Goal: Transaction & Acquisition: Book appointment/travel/reservation

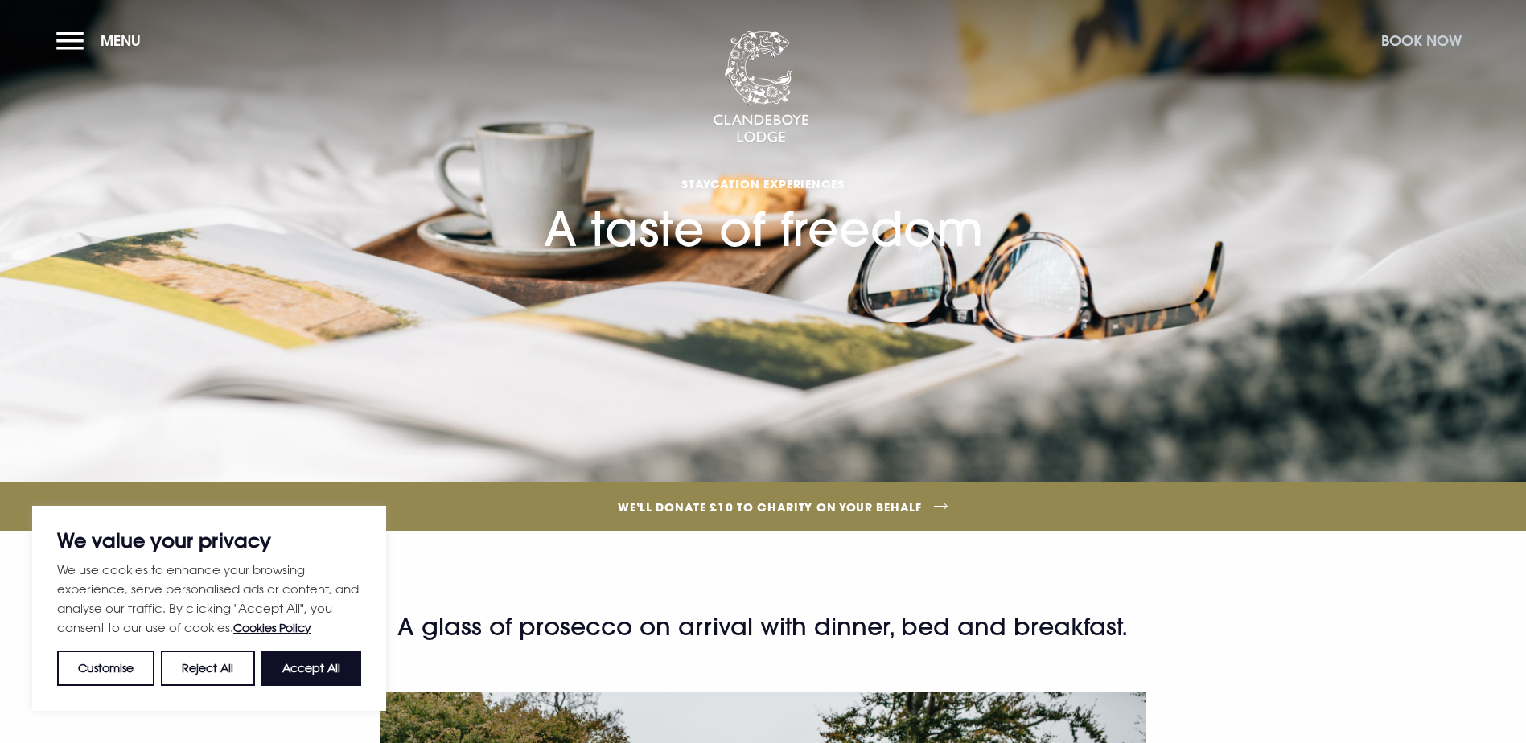
click at [1411, 39] on button "Book Now" at bounding box center [1421, 40] width 97 height 35
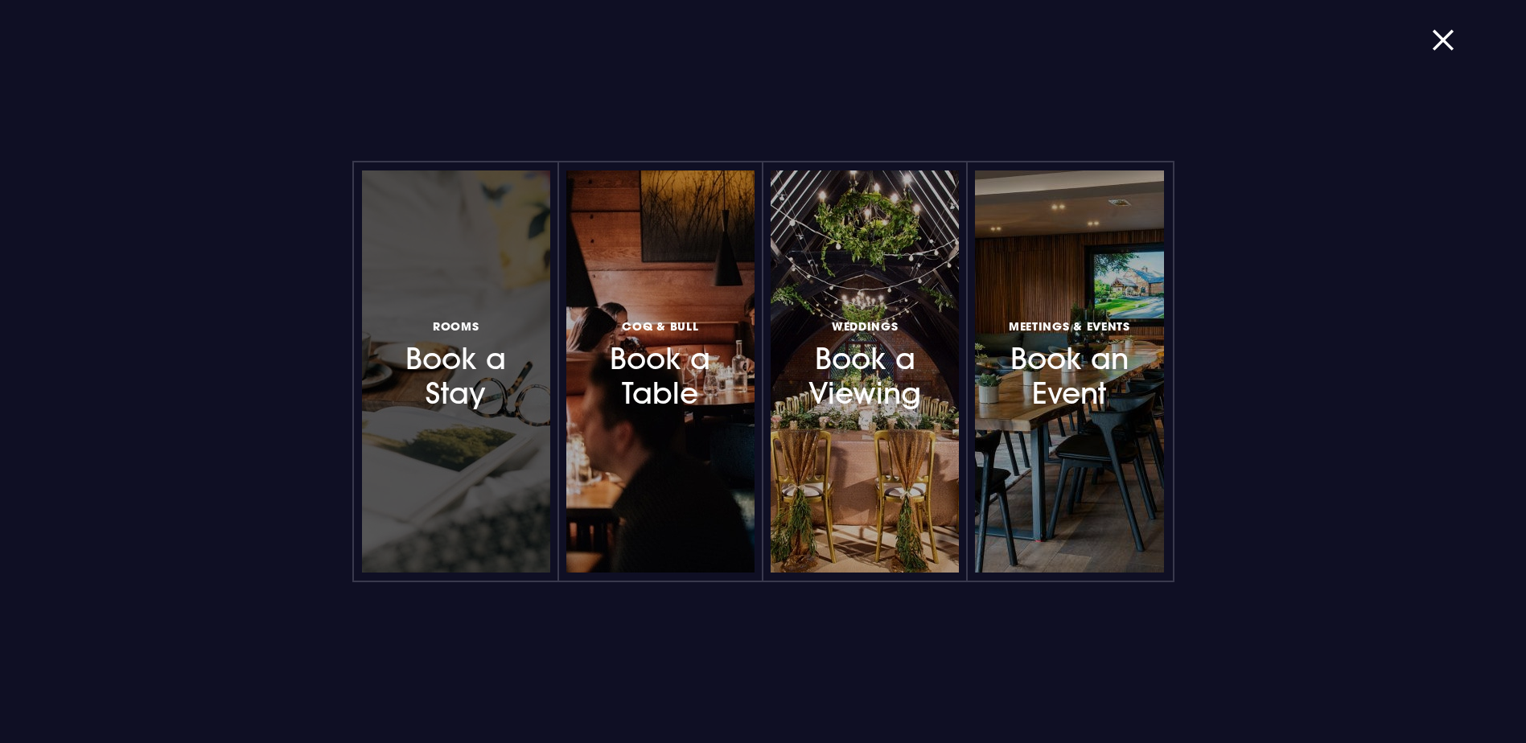
click at [422, 414] on div at bounding box center [456, 372] width 188 height 402
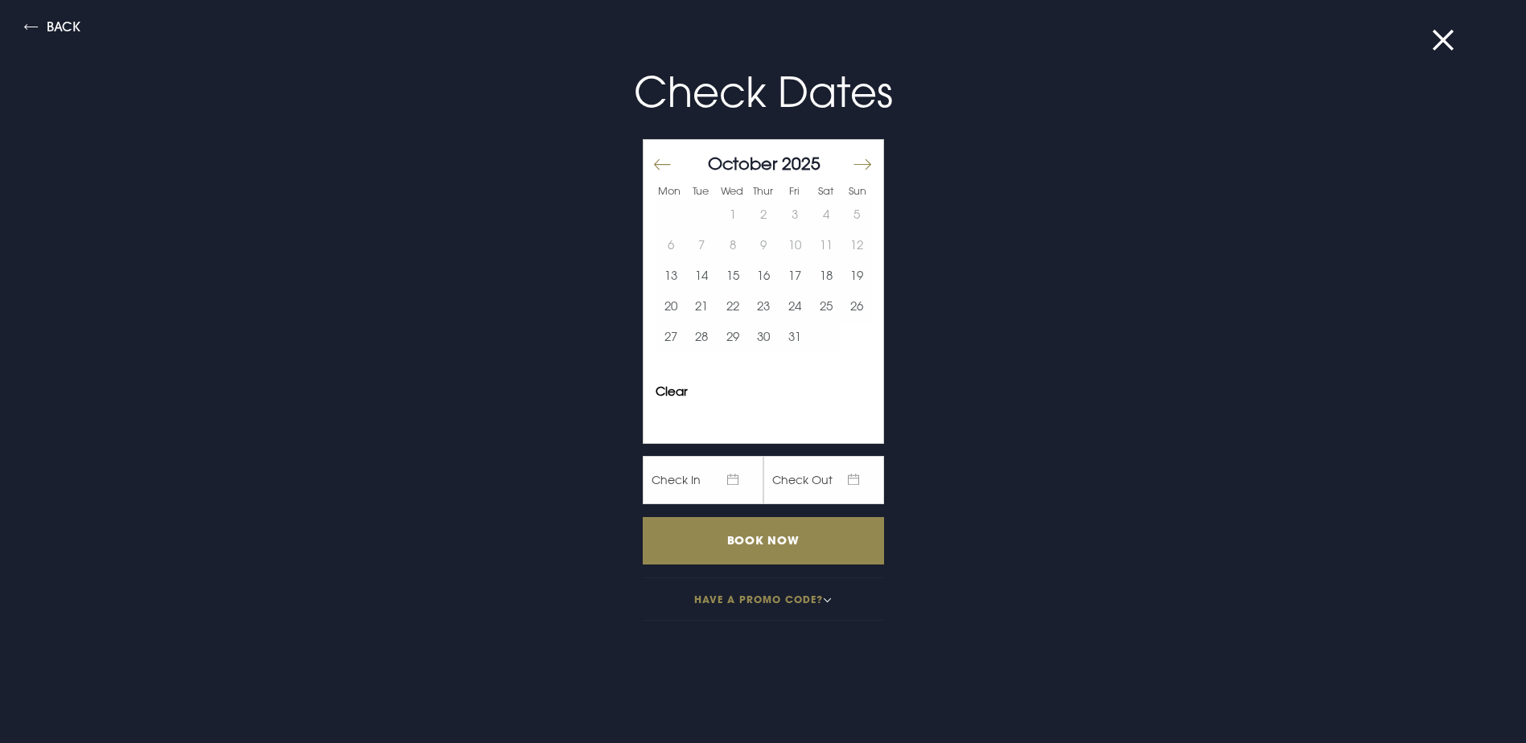
drag, startPoint x: 856, startPoint y: 164, endPoint x: 862, endPoint y: 191, distance: 27.9
click at [855, 164] on button "Move forward to switch to the next month." at bounding box center [861, 164] width 19 height 34
click at [780, 277] on button "14" at bounding box center [795, 276] width 31 height 31
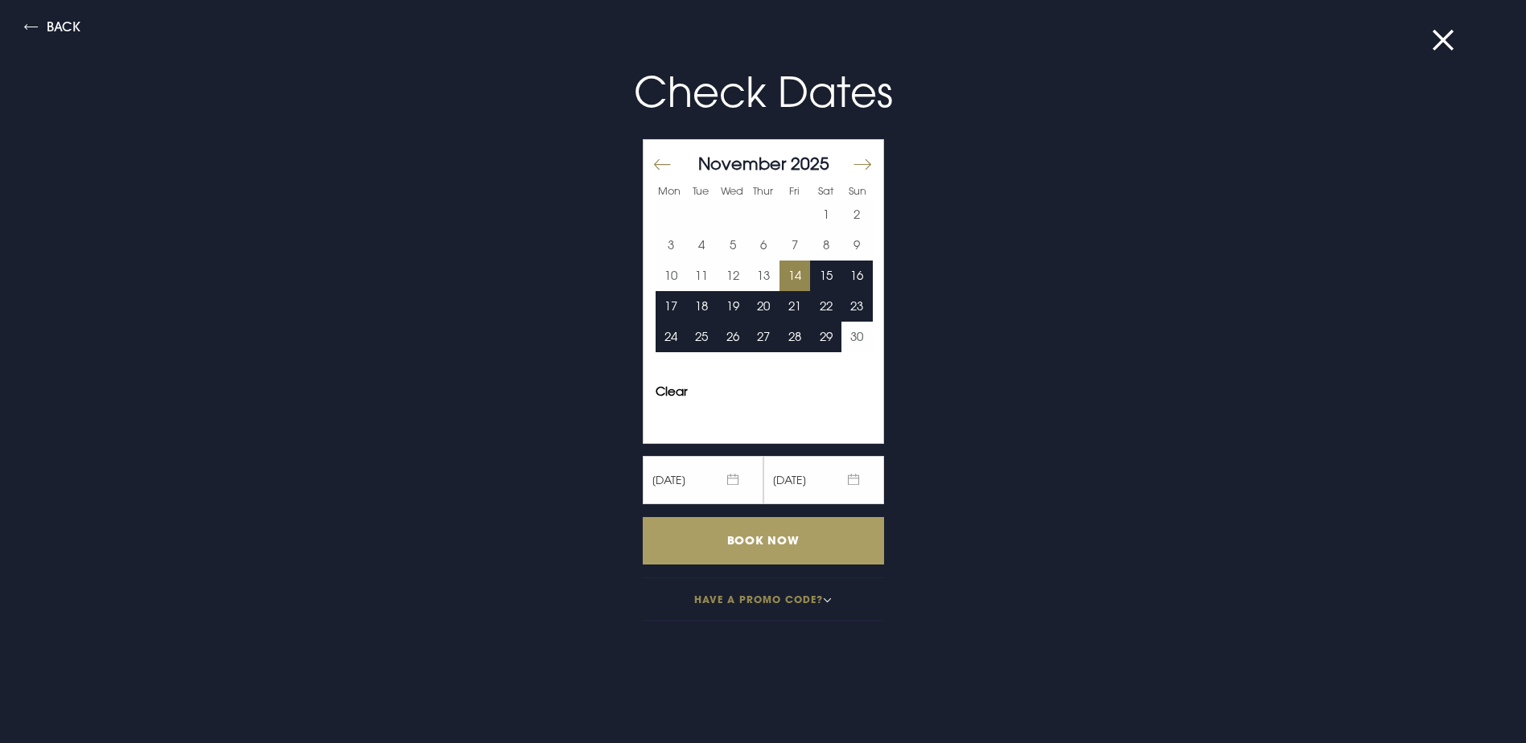
click at [756, 537] on input "Book Now" at bounding box center [763, 540] width 241 height 47
click at [763, 610] on button "Have a promo code?" at bounding box center [763, 599] width 241 height 43
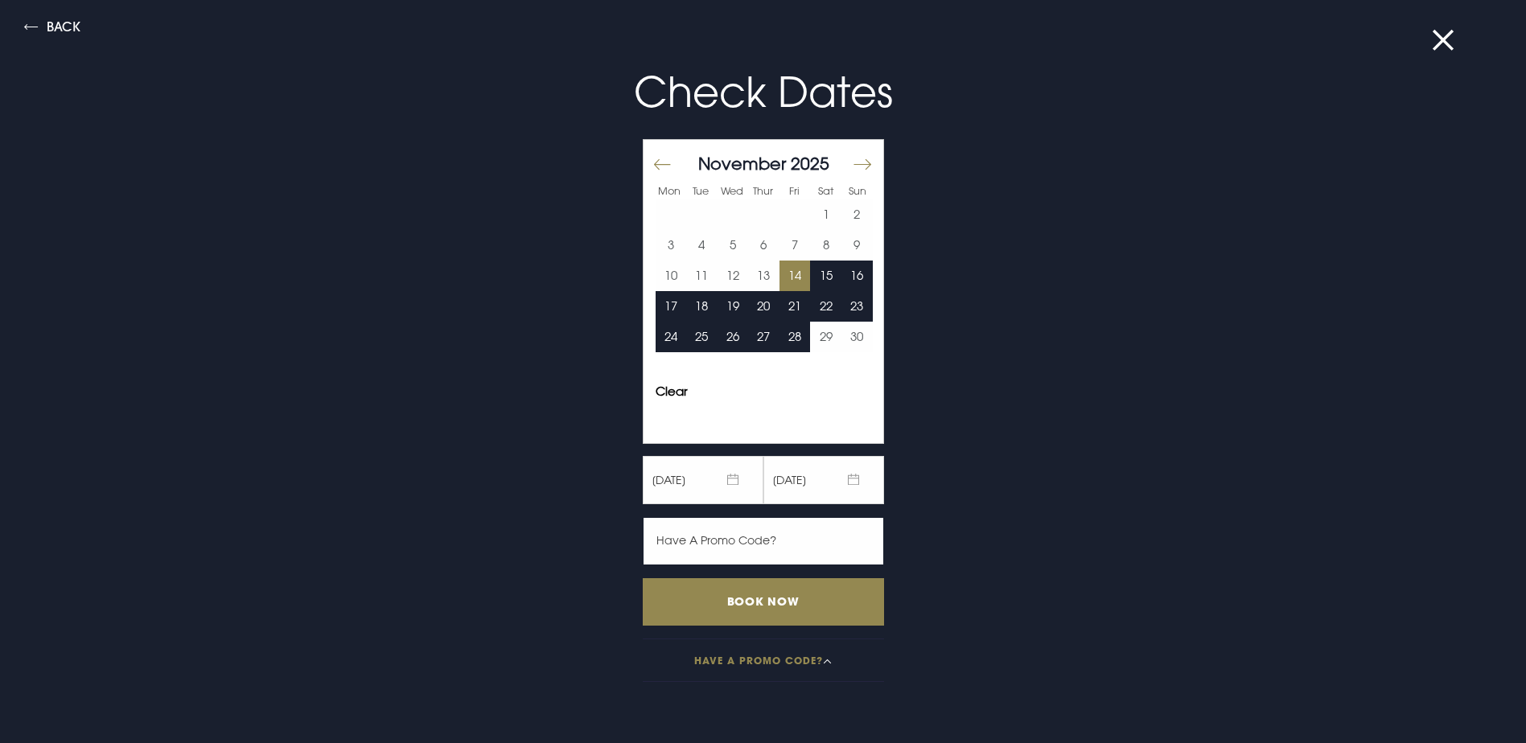
click at [749, 551] on input "text" at bounding box center [763, 541] width 241 height 48
paste input "TOF15"
type input "TOF15"
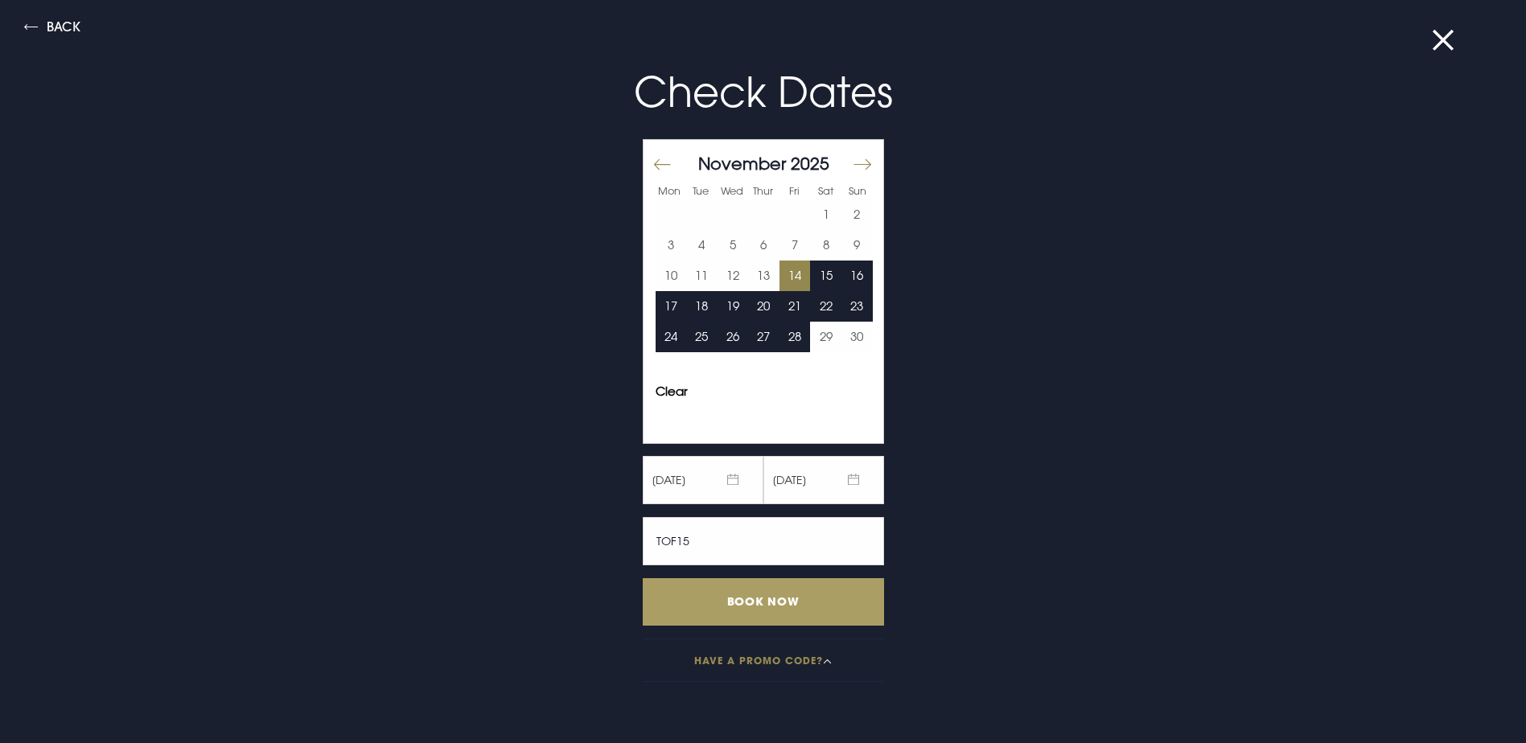
click at [740, 601] on input "Book Now" at bounding box center [763, 601] width 241 height 47
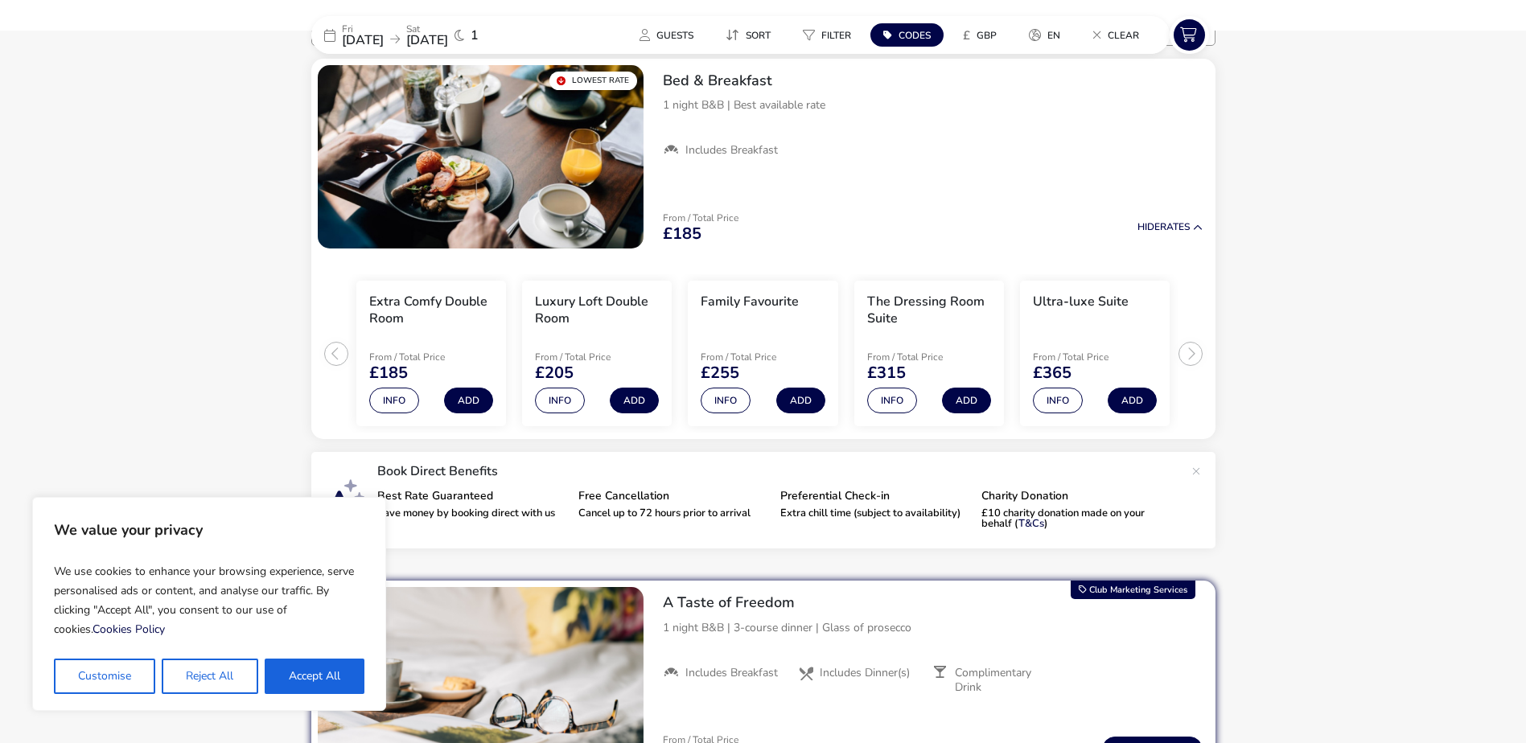
scroll to position [161, 0]
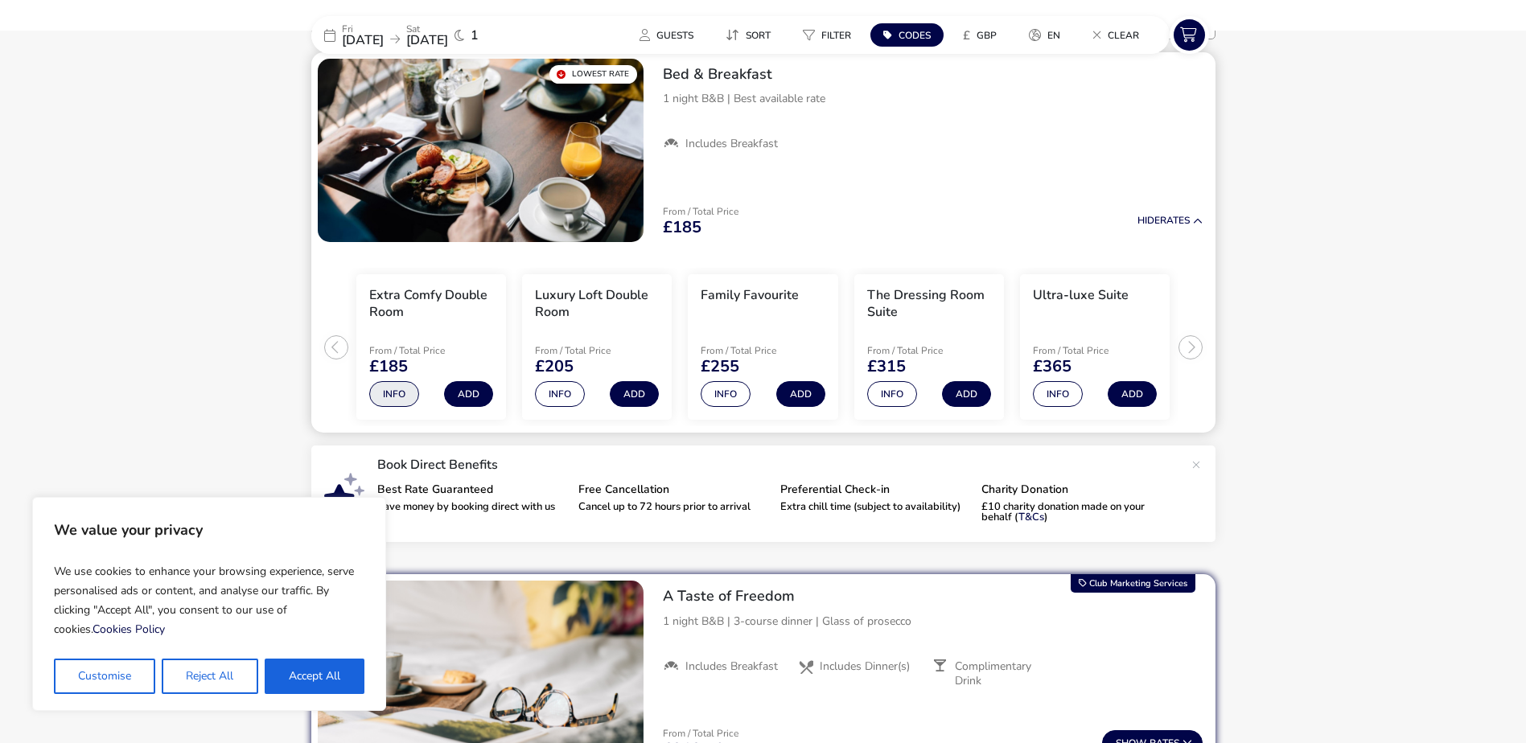
click at [390, 390] on button "Info" at bounding box center [394, 394] width 50 height 26
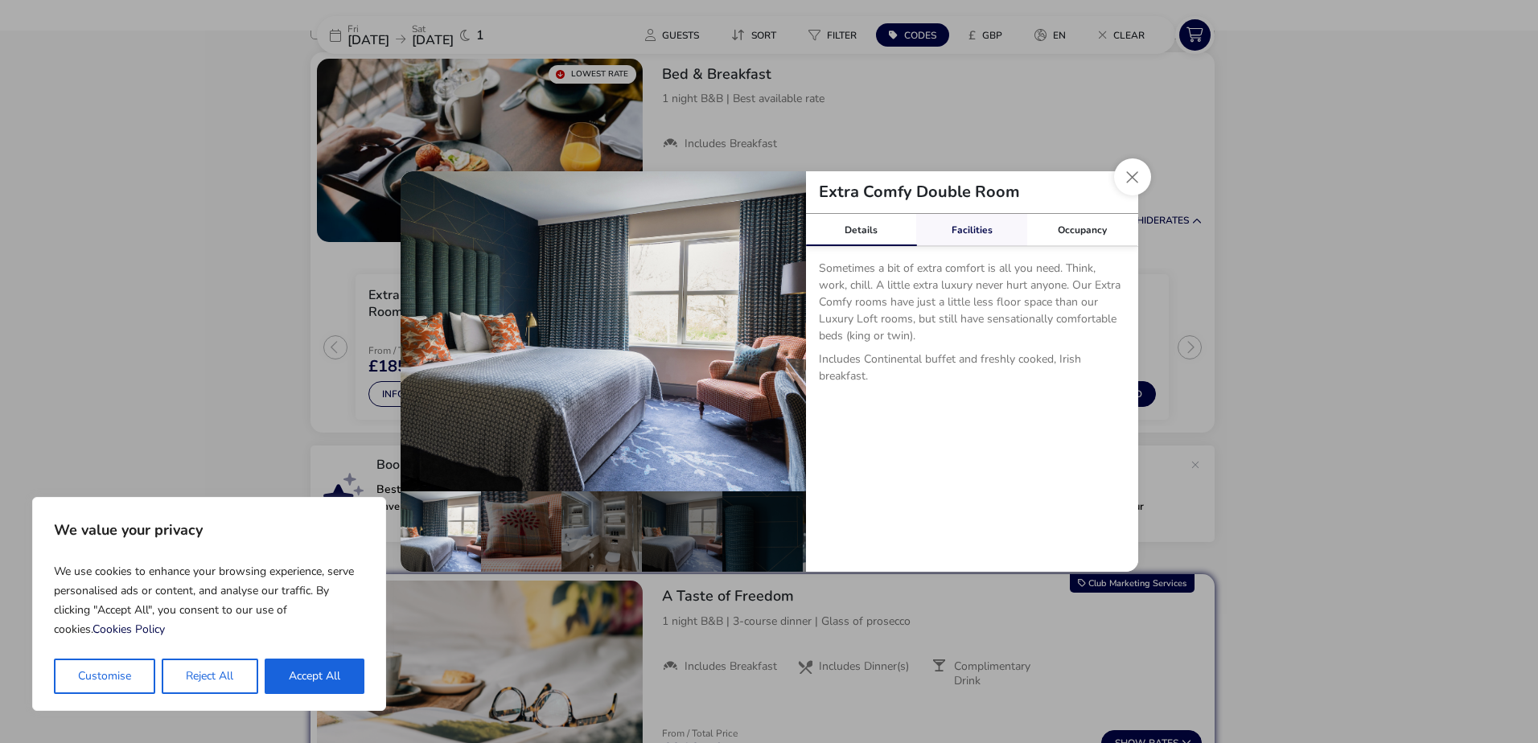
click at [970, 227] on link "Facilities" at bounding box center [971, 230] width 111 height 32
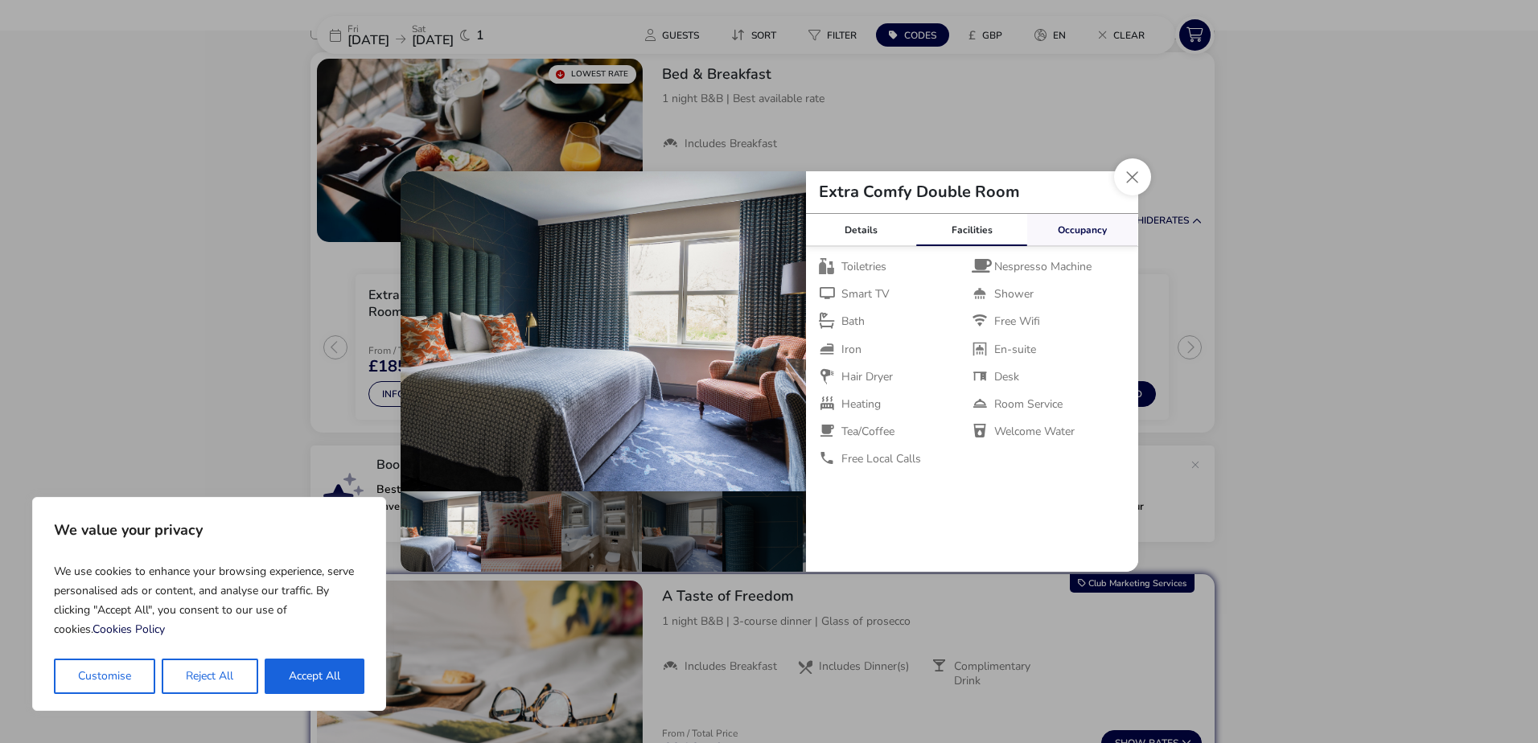
click at [1073, 238] on link "Occupancy" at bounding box center [1082, 230] width 111 height 32
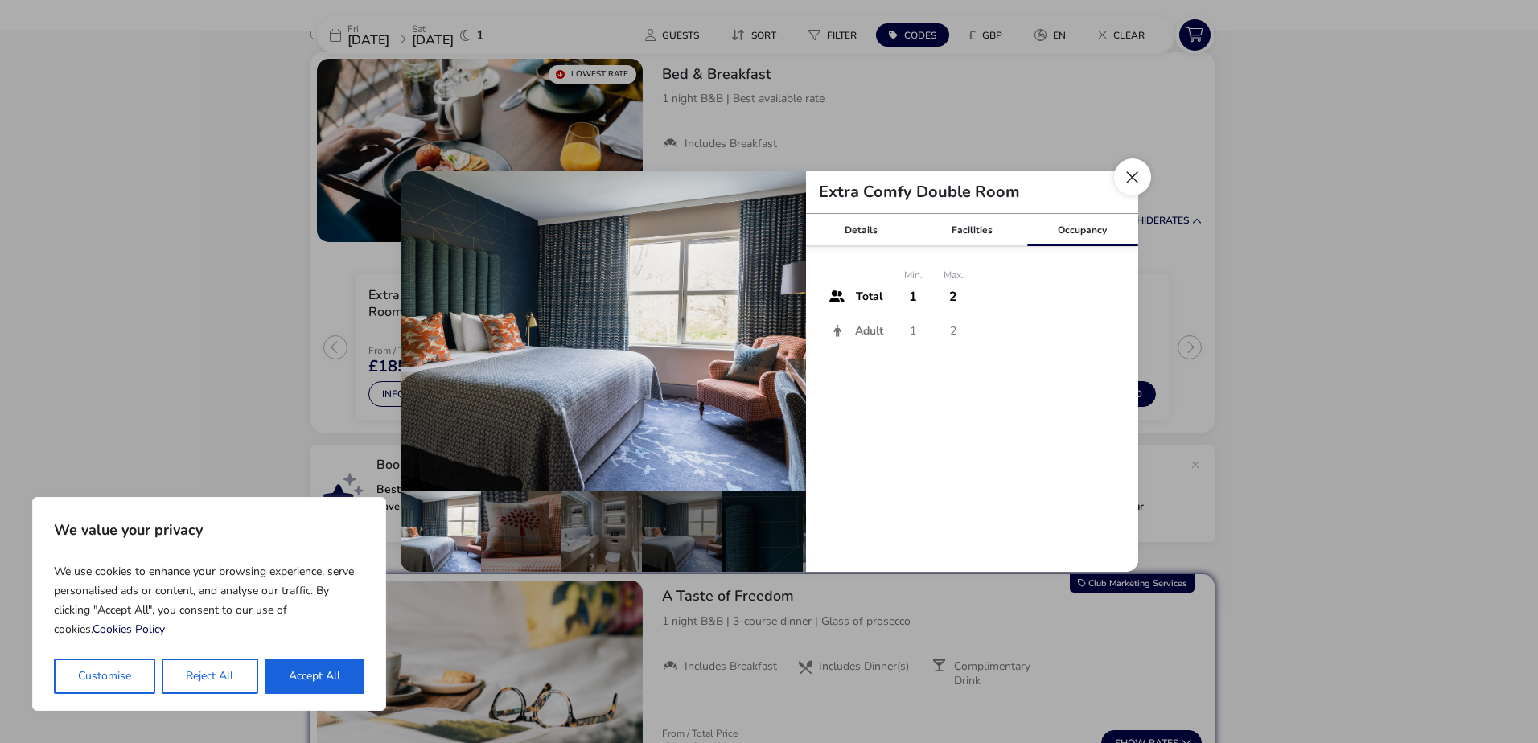
click at [1128, 181] on button "Close dialog" at bounding box center [1132, 177] width 37 height 37
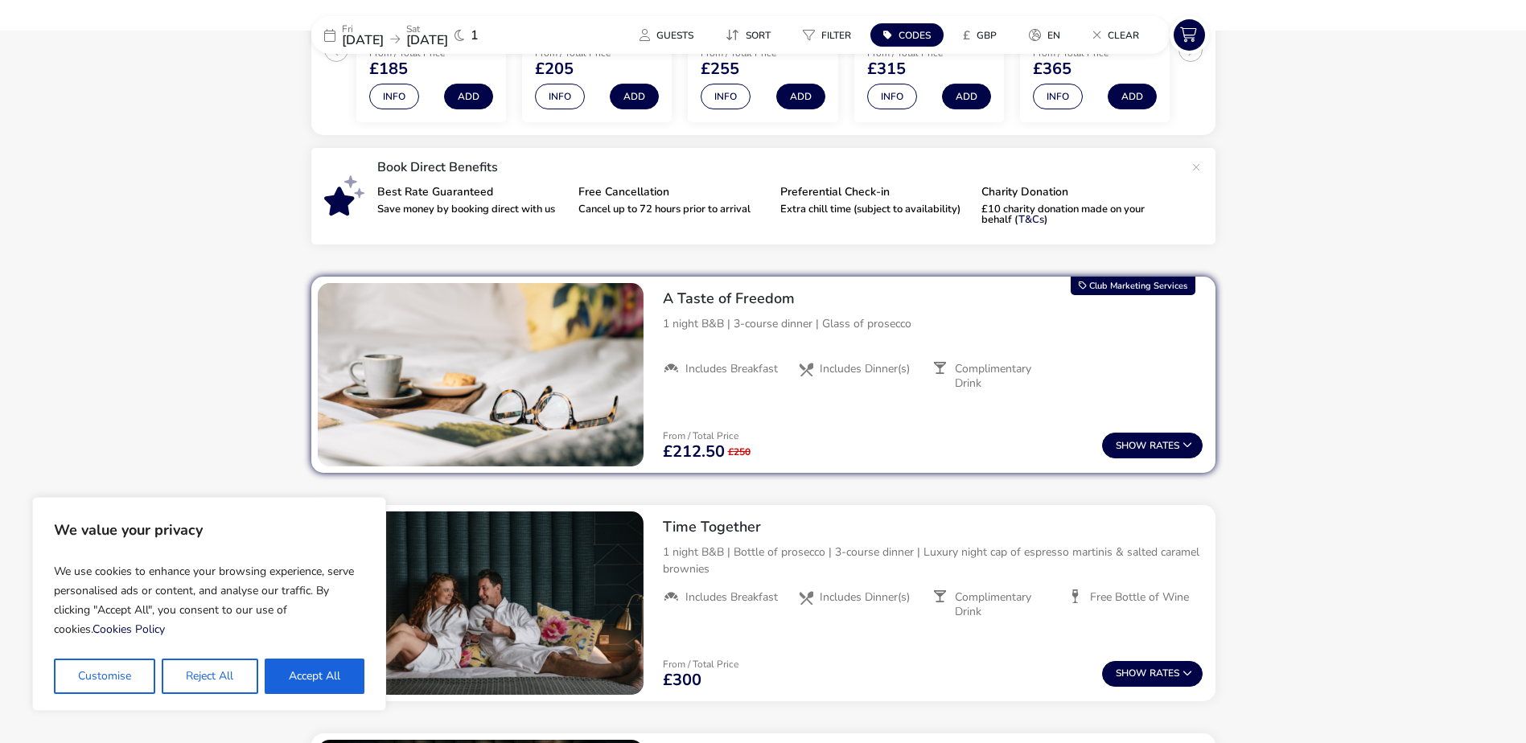
scroll to position [483, 0]
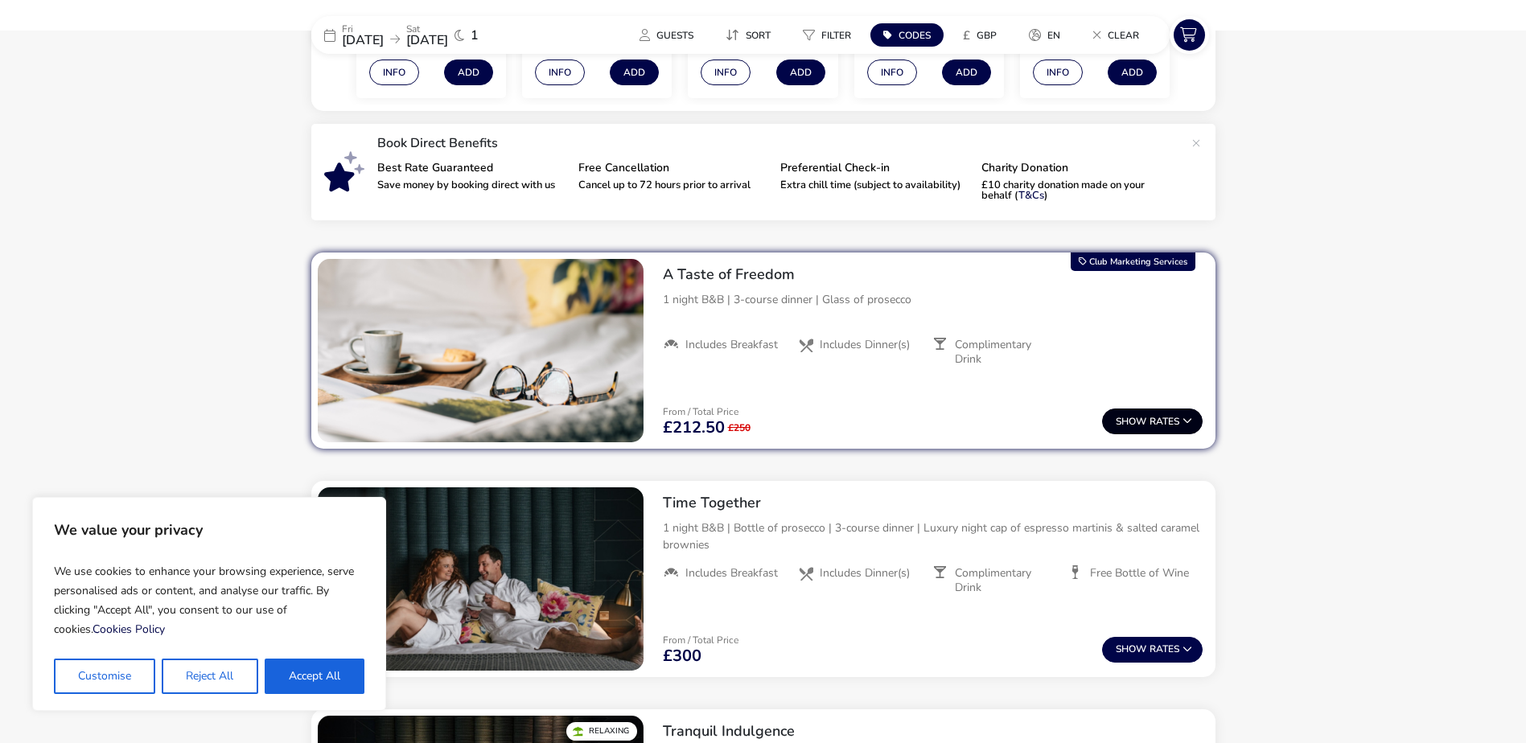
click at [1169, 418] on button "Show Rates" at bounding box center [1152, 422] width 101 height 26
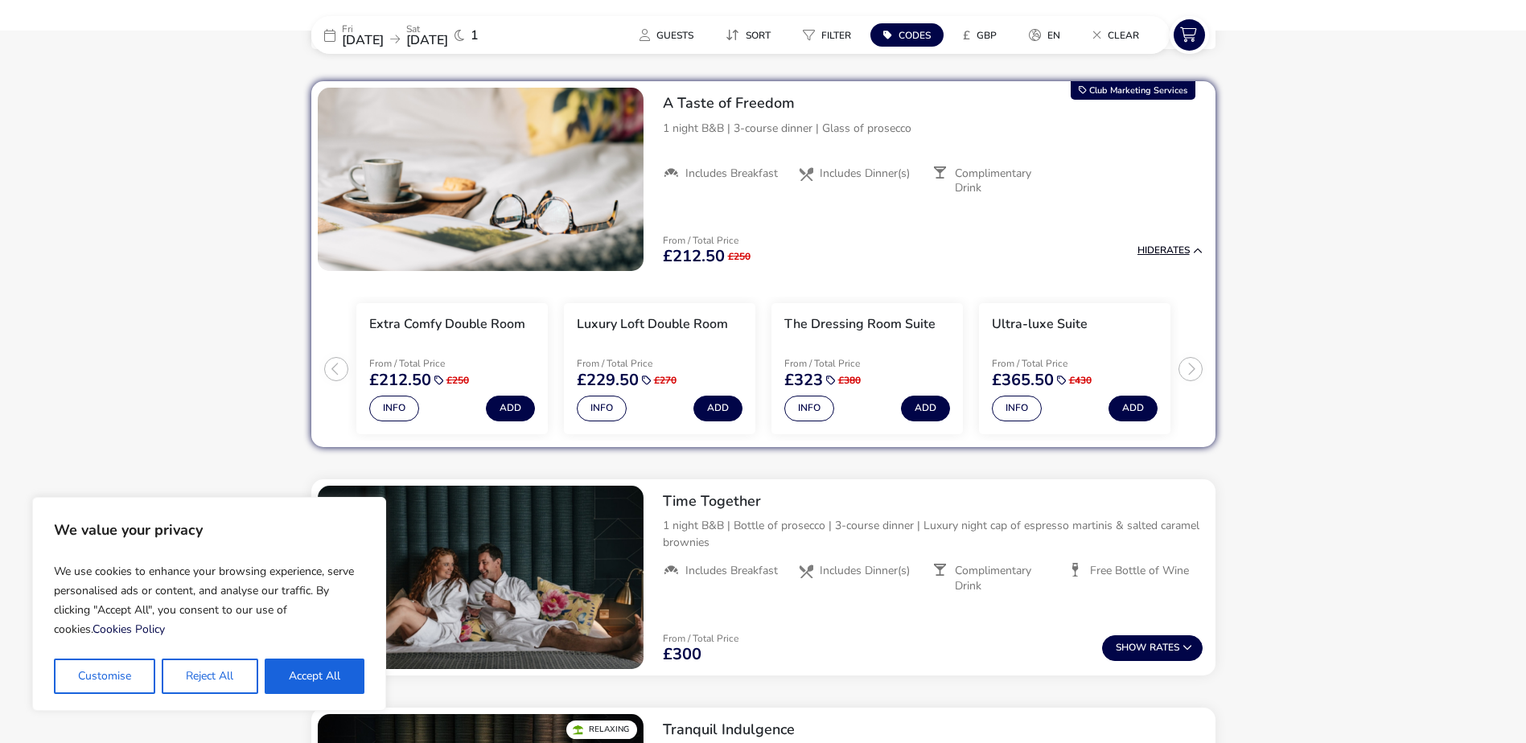
scroll to position [655, 0]
click at [396, 412] on button "Info" at bounding box center [394, 408] width 50 height 26
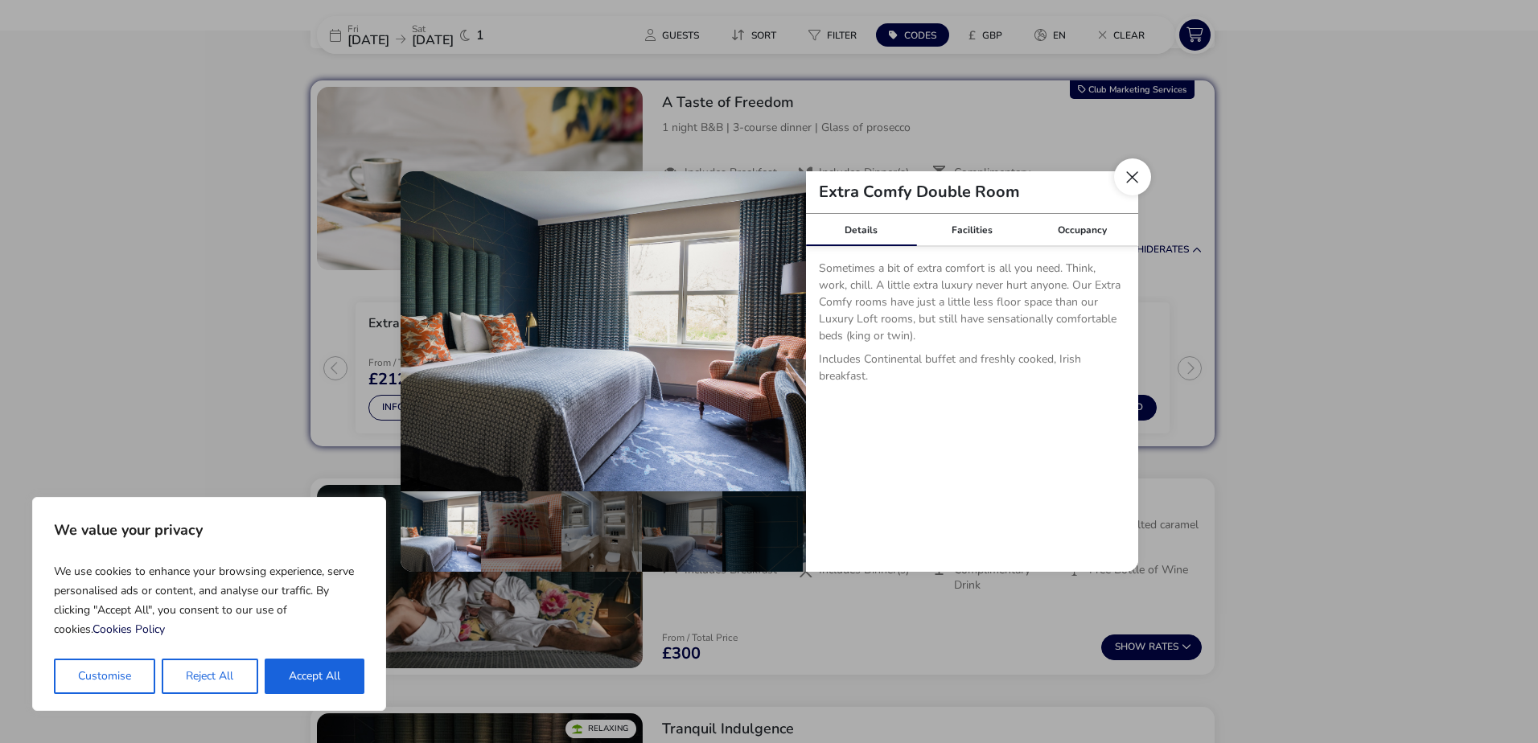
click at [1128, 181] on button "Close dialog" at bounding box center [1132, 177] width 37 height 37
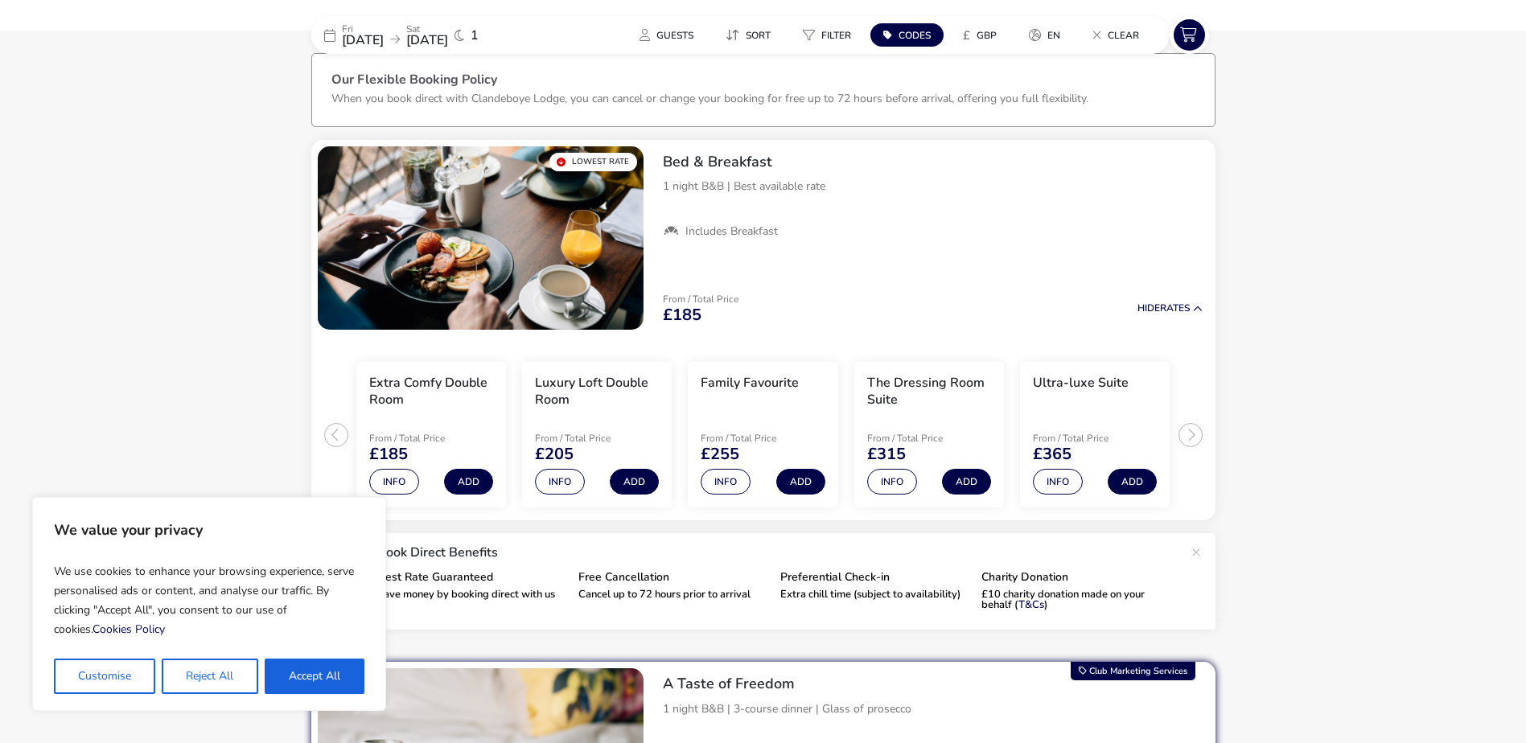
scroll to position [0, 0]
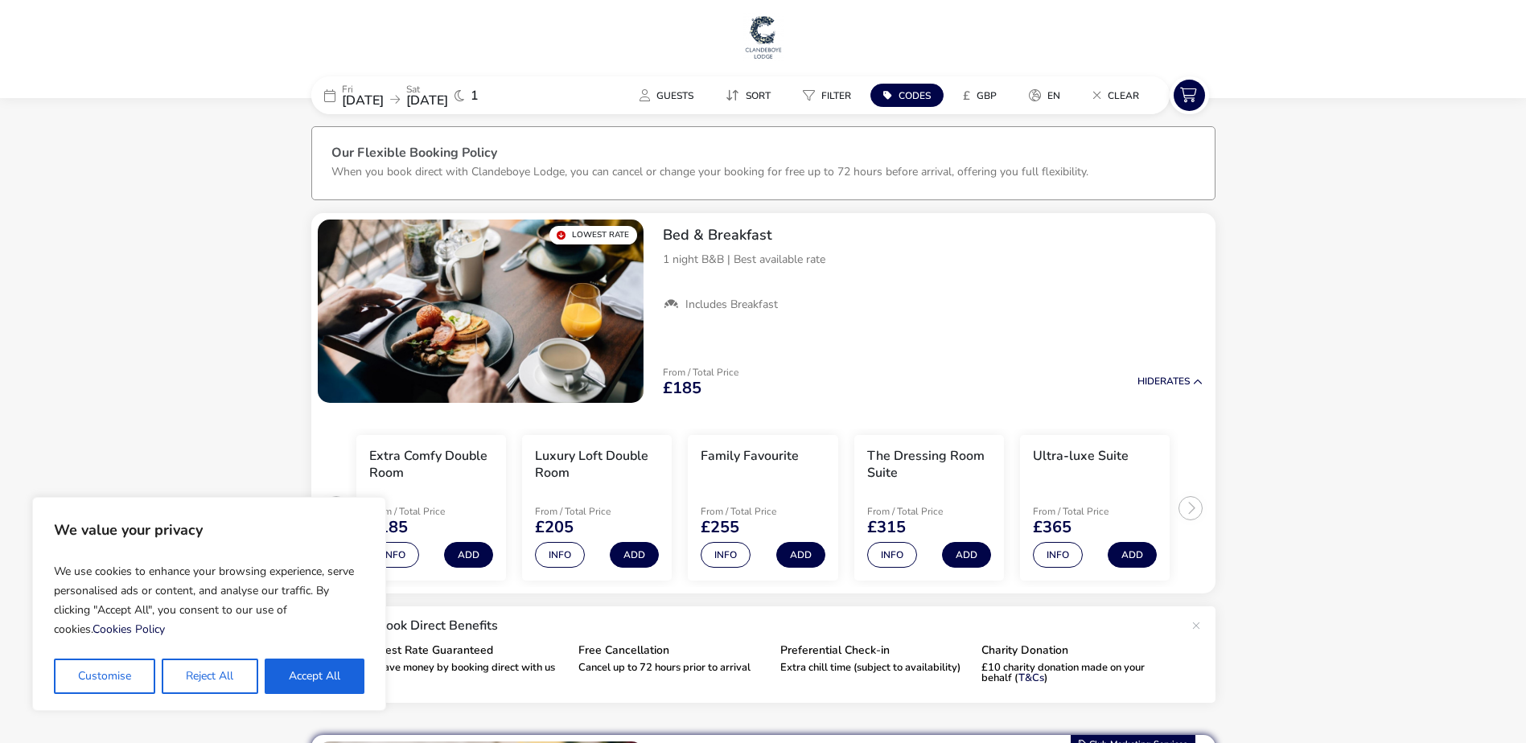
click at [911, 97] on span "Codes" at bounding box center [915, 95] width 32 height 13
